Goal: Task Accomplishment & Management: Use online tool/utility

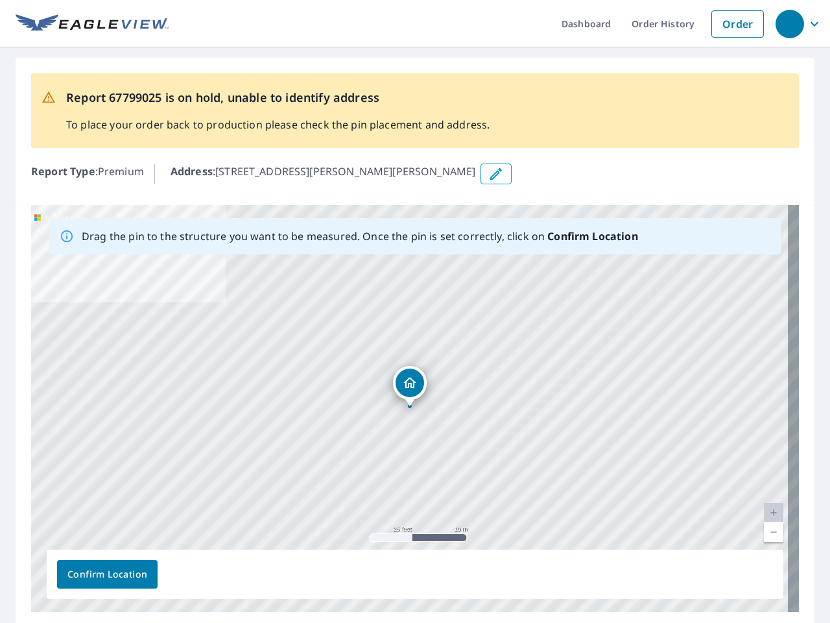
click at [415, 311] on div "[STREET_ADDRESS][PERSON_NAME][PERSON_NAME]" at bounding box center [415, 408] width 768 height 407
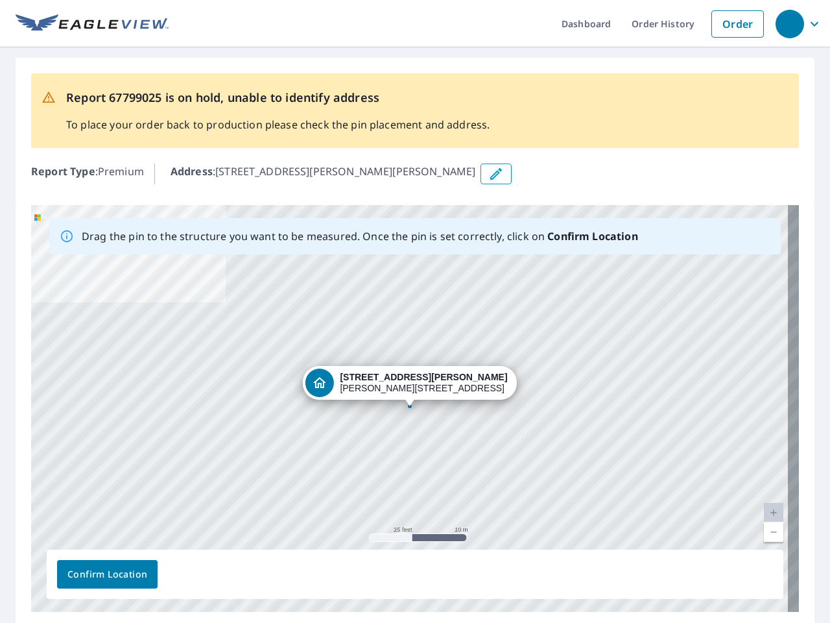
click at [789, 23] on div "button" at bounding box center [790, 24] width 29 height 29
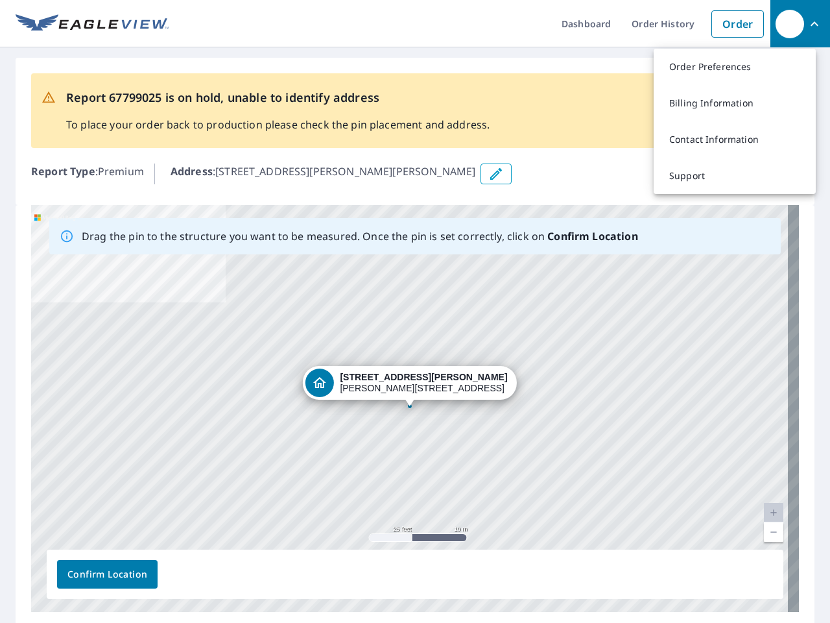
click at [488, 174] on icon "button" at bounding box center [496, 174] width 16 height 16
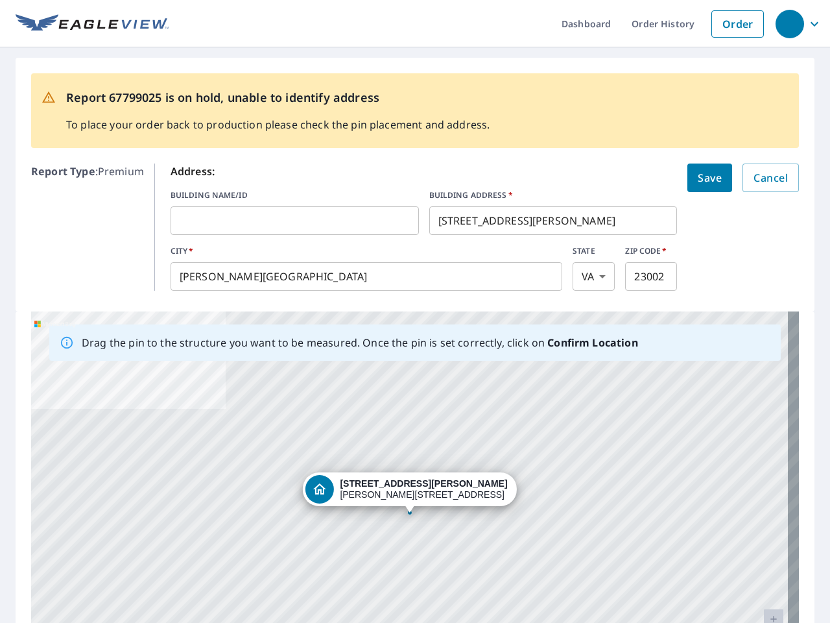
click at [409, 408] on div "[STREET_ADDRESS][PERSON_NAME][PERSON_NAME]" at bounding box center [415, 514] width 768 height 407
click at [763, 512] on div "[STREET_ADDRESS][PERSON_NAME][PERSON_NAME]" at bounding box center [415, 514] width 768 height 407
click at [763, 532] on div "[STREET_ADDRESS][PERSON_NAME][PERSON_NAME]" at bounding box center [415, 514] width 768 height 407
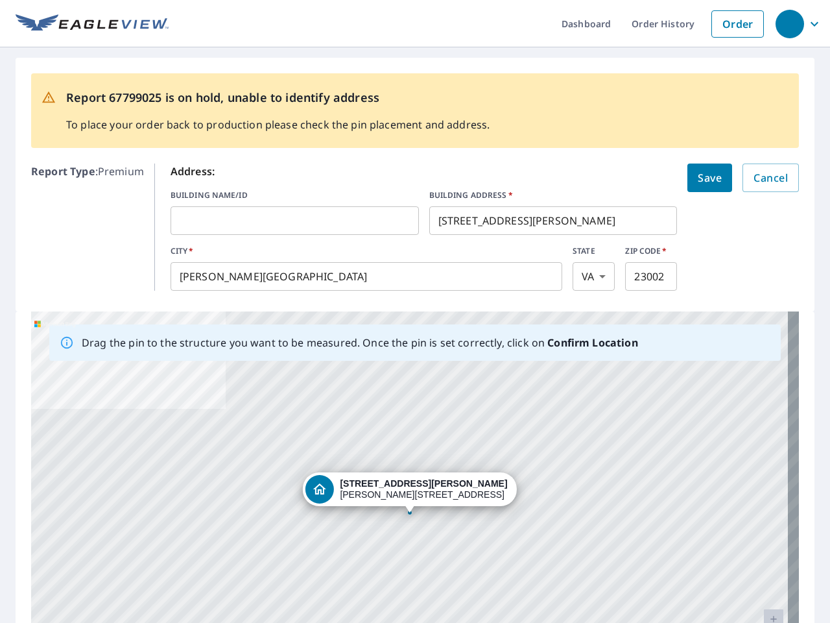
click at [107, 574] on div "[STREET_ADDRESS][PERSON_NAME][PERSON_NAME]" at bounding box center [415, 514] width 768 height 407
